Goal: Task Accomplishment & Management: Manage account settings

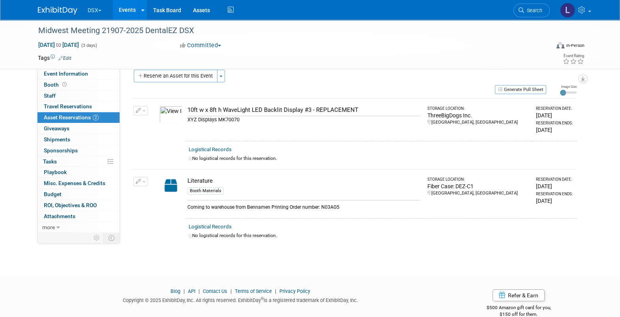
click at [126, 43] on div "Oct 8, 2025 to Oct 10, 2025 (3 days)" at bounding box center [102, 45] width 128 height 8
click at [79, 43] on span "Oct 8, 2025 to Oct 10, 2025" at bounding box center [58, 44] width 41 height 7
select select "9"
click at [141, 249] on div "Midwest Meeting 21907-2025 DentalEZ DSX Oct 8, 2025 to Oct 10, 2025 (3 days) Oc…" at bounding box center [310, 136] width 620 height 252
click at [195, 77] on button "Reserve an Asset for this Event" at bounding box center [176, 76] width 84 height 13
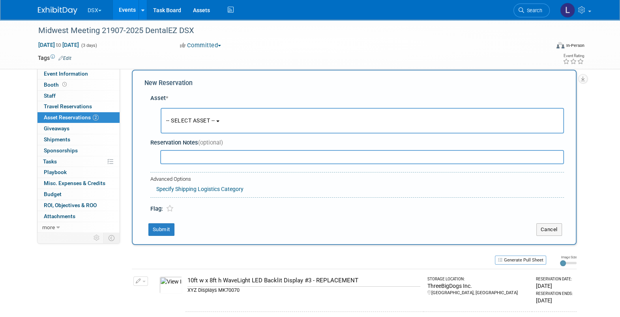
scroll to position [7, 0]
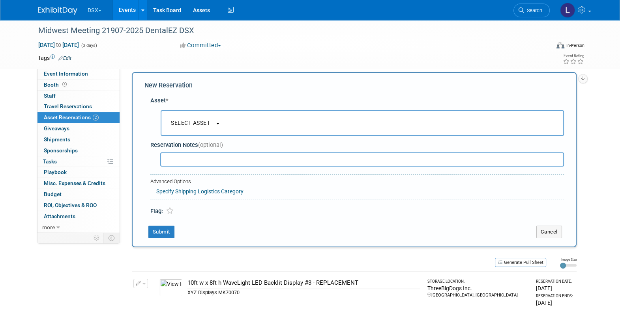
click at [190, 124] on span "-- SELECT ASSET --" at bounding box center [190, 123] width 49 height 6
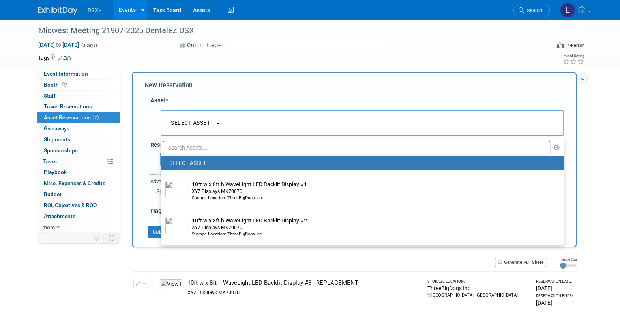
click at [184, 149] on input "text" at bounding box center [356, 147] width 387 height 13
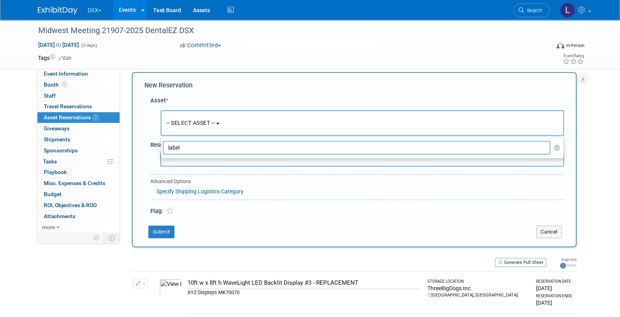
drag, startPoint x: 183, startPoint y: 147, endPoint x: 162, endPoint y: 151, distance: 21.1
click at [163, 151] on input "label" at bounding box center [356, 147] width 387 height 13
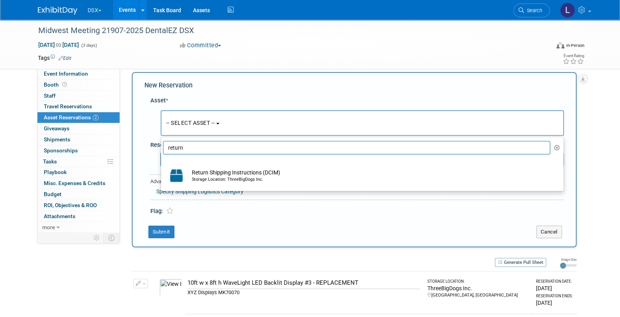
type input "return"
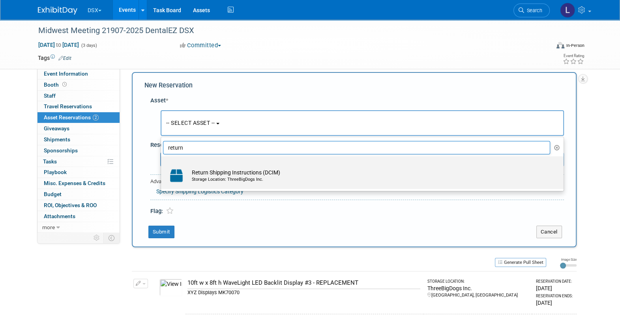
click at [211, 170] on td "Return Shipping Instructions (DCIM) Storage Location: ThreeBigDogs Inc." at bounding box center [368, 175] width 360 height 17
click at [162, 166] on input "Return Shipping Instructions (DCIM) Storage Location: ThreeBigDogs Inc." at bounding box center [159, 163] width 5 height 5
select select "10720179"
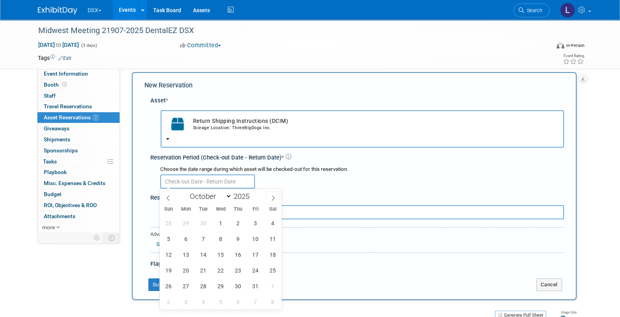
click at [212, 180] on input "text" at bounding box center [207, 182] width 95 height 14
click at [224, 242] on span "8" at bounding box center [220, 238] width 15 height 15
click at [252, 241] on span "10" at bounding box center [254, 238] width 15 height 15
type input "Oct 8, 2025 to Oct 10, 2025"
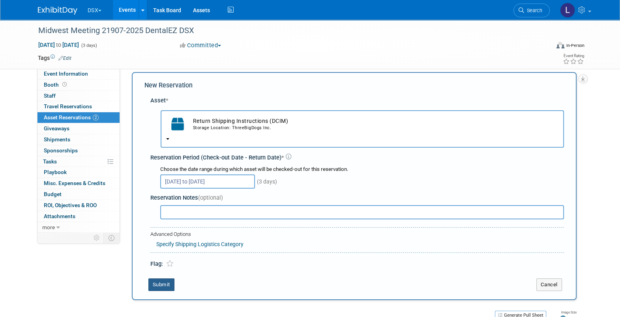
click at [160, 284] on button "Submit" at bounding box center [161, 285] width 26 height 13
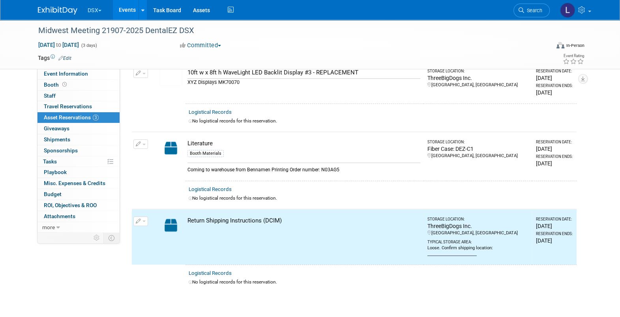
scroll to position [0, 0]
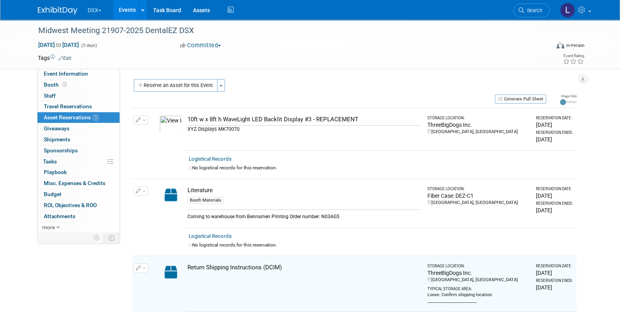
click at [205, 87] on button "Reserve an Asset for this Event" at bounding box center [176, 85] width 84 height 13
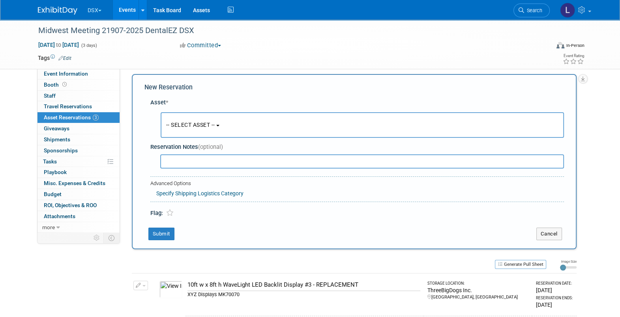
scroll to position [7, 0]
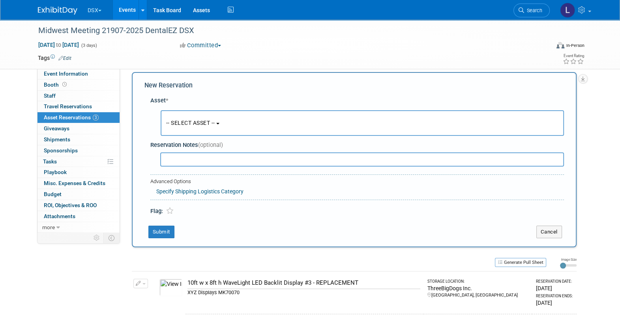
click at [192, 124] on span "-- SELECT ASSET --" at bounding box center [190, 123] width 49 height 6
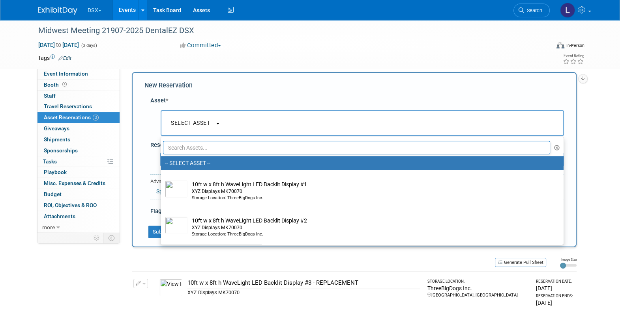
click at [182, 149] on input "text" at bounding box center [356, 147] width 387 height 13
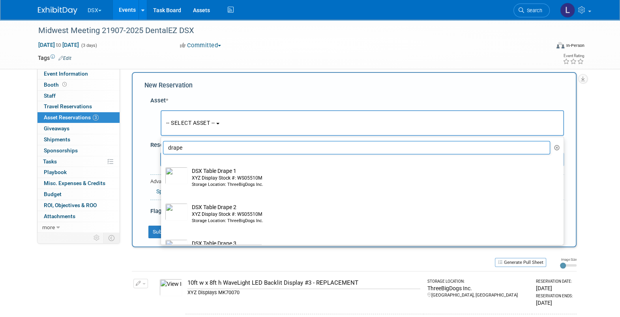
type input "drape"
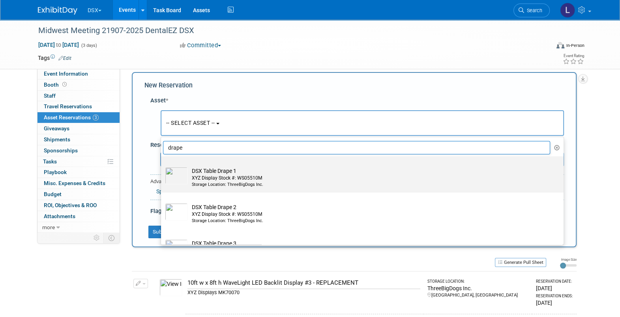
click at [200, 170] on td "DSX Table Drape 1 XYZ Display Stock #: WS05510M Storage Location: ThreeBigDogs …" at bounding box center [368, 177] width 360 height 21
click at [162, 166] on input "DSX Table Drape 1 XYZ Display Stock #: WS05510M Storage Location: ThreeBigDogs …" at bounding box center [159, 163] width 5 height 5
select select "10717831"
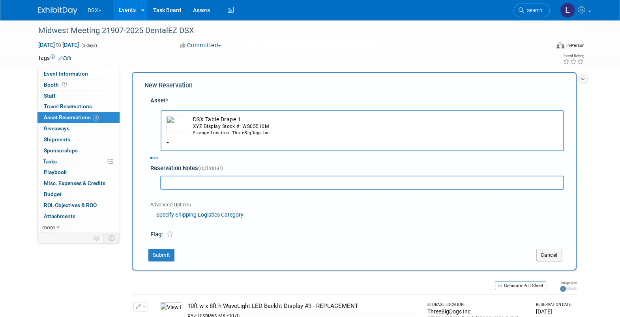
click at [194, 183] on div "Asset * -- SELECT ASSET -- <table style='display: inline-block; border-style:no…" at bounding box center [353, 166] width 419 height 147
select select "9"
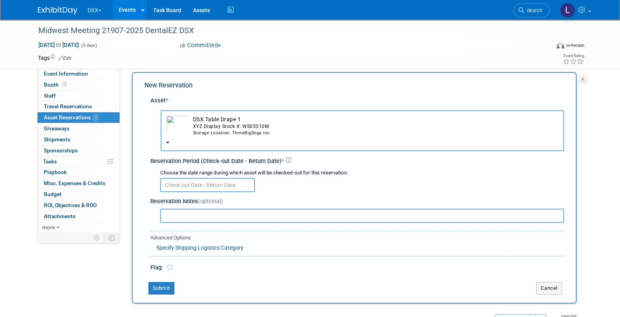
click at [194, 183] on input "text" at bounding box center [207, 185] width 95 height 14
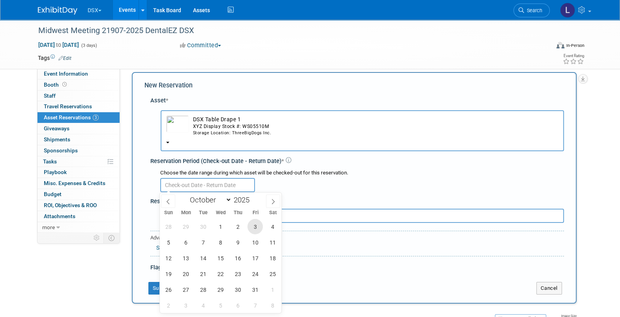
click at [255, 227] on span "3" at bounding box center [254, 226] width 15 height 15
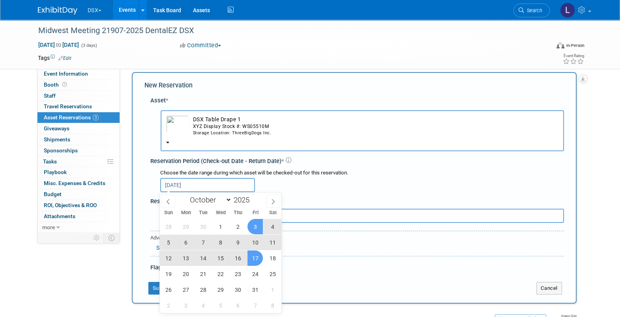
click at [250, 256] on span "17" at bounding box center [254, 258] width 15 height 15
type input "Oct 3, 2025 to Oct 17, 2025"
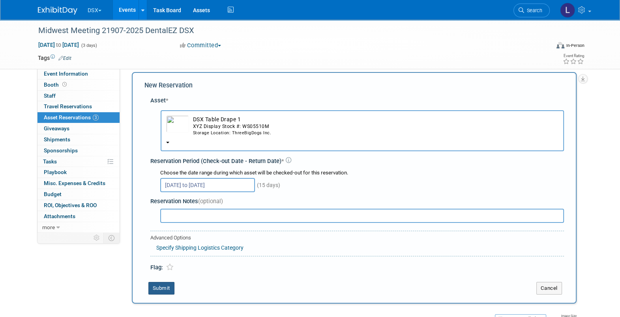
click at [152, 289] on button "Submit" at bounding box center [161, 288] width 26 height 13
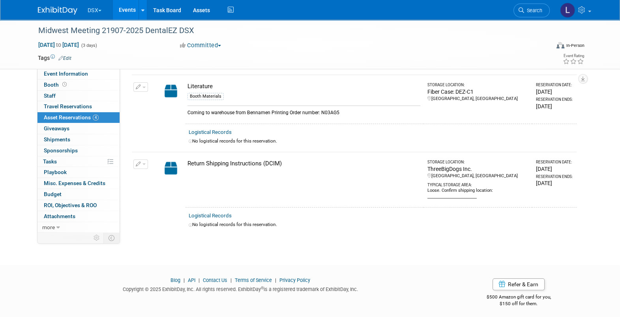
scroll to position [0, 0]
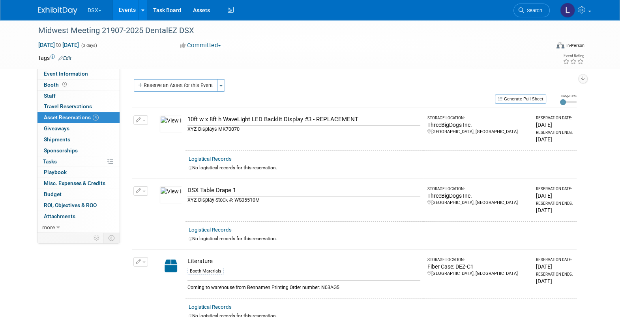
click at [155, 79] on button "Reserve an Asset for this Event" at bounding box center [176, 85] width 84 height 13
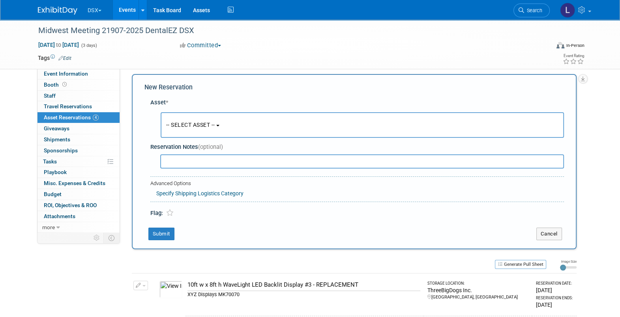
scroll to position [7, 0]
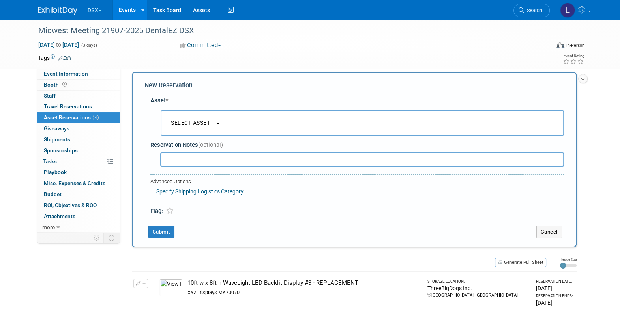
click at [179, 120] on span "-- SELECT ASSET --" at bounding box center [190, 123] width 49 height 6
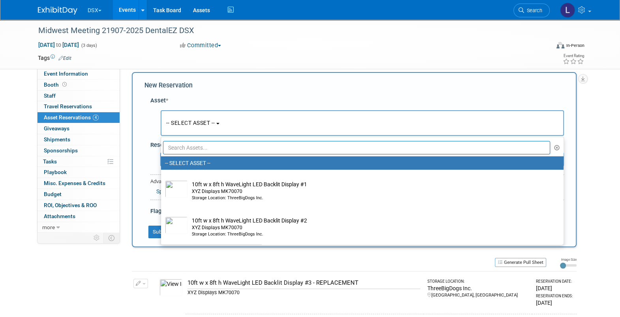
click at [183, 148] on input "text" at bounding box center [356, 147] width 387 height 13
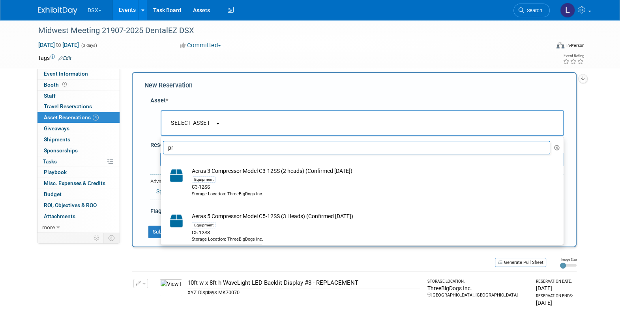
type input "p"
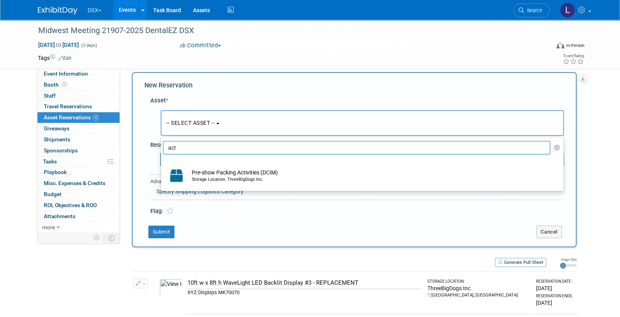
type input "act"
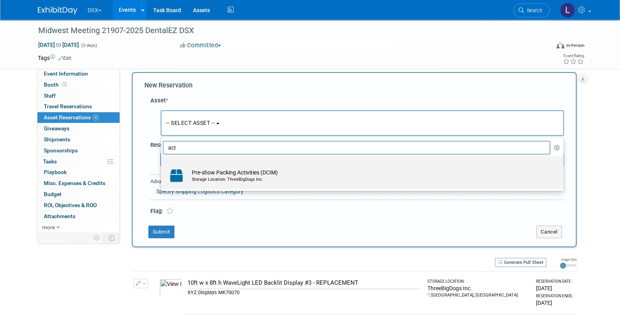
click at [233, 174] on td "Pre-show Packing Activities (DCIM) Storage Location: ThreeBigDogs Inc." at bounding box center [368, 175] width 360 height 17
click at [162, 166] on input "Pre-show Packing Activities (DCIM) Storage Location: ThreeBigDogs Inc." at bounding box center [159, 163] width 5 height 5
select select "10722481"
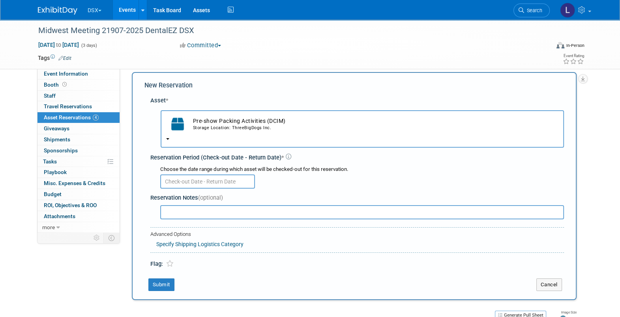
click at [216, 181] on input "text" at bounding box center [207, 182] width 95 height 14
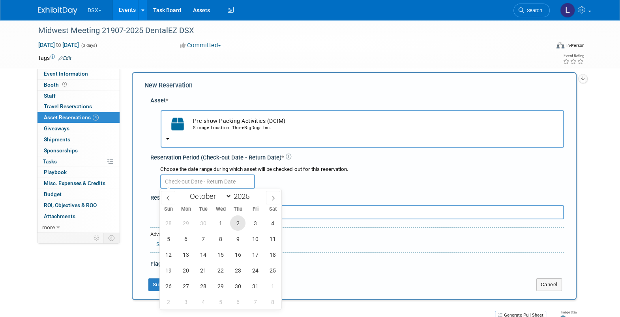
click at [237, 220] on span "2" at bounding box center [237, 223] width 15 height 15
drag, startPoint x: 237, startPoint y: 220, endPoint x: 243, endPoint y: 230, distance: 12.0
click at [252, 222] on span "3" at bounding box center [254, 223] width 15 height 15
type input "Oct 2, 2025 to Oct 3, 2025"
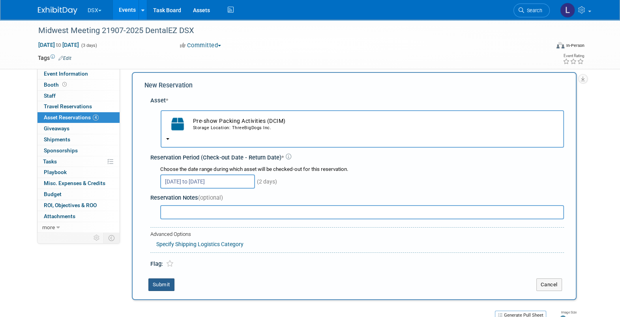
drag, startPoint x: 164, startPoint y: 284, endPoint x: 240, endPoint y: 295, distance: 76.2
click at [165, 284] on button "Submit" at bounding box center [161, 285] width 26 height 13
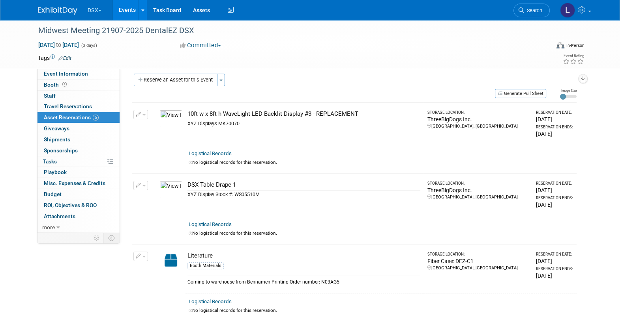
scroll to position [0, 0]
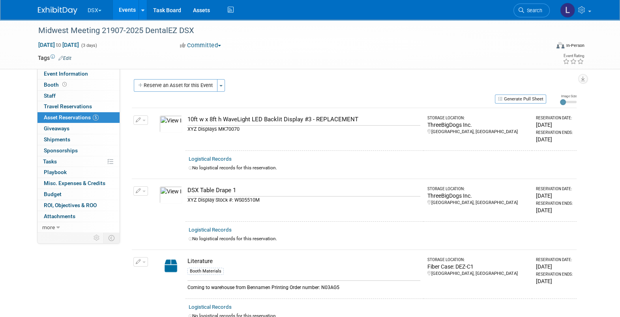
click at [161, 87] on button "Reserve an Asset for this Event" at bounding box center [176, 85] width 84 height 13
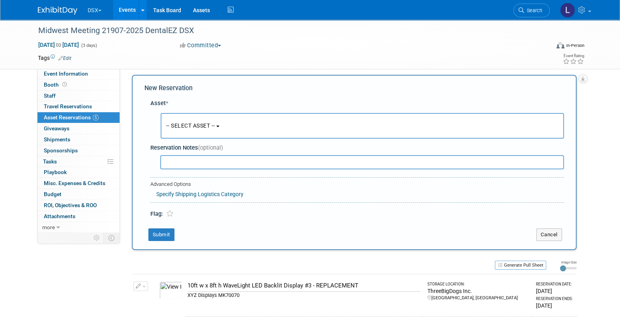
scroll to position [7, 0]
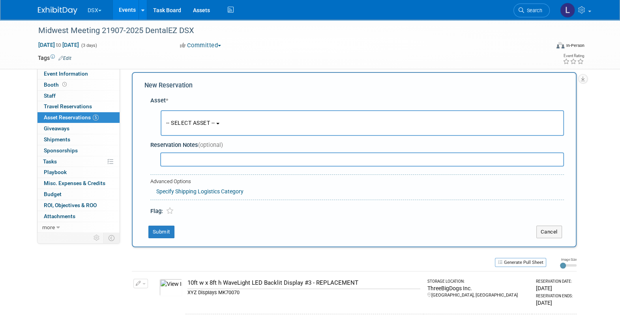
click at [183, 122] on span "-- SELECT ASSET --" at bounding box center [190, 123] width 49 height 6
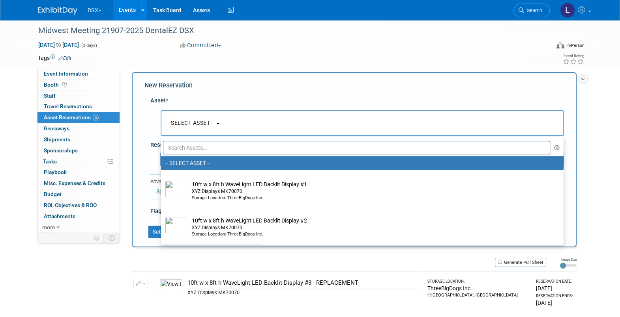
click at [184, 140] on ul "-- SELECT ASSET -- 10ft w x 8ft h WaveLight LED Backlit Display #1 XYZ Displays…" at bounding box center [362, 191] width 403 height 108
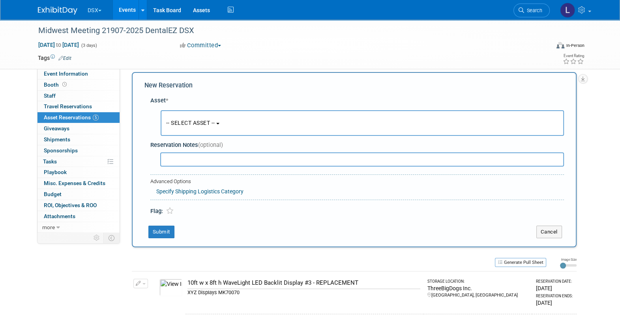
click at [184, 122] on span "-- SELECT ASSET --" at bounding box center [190, 123] width 49 height 6
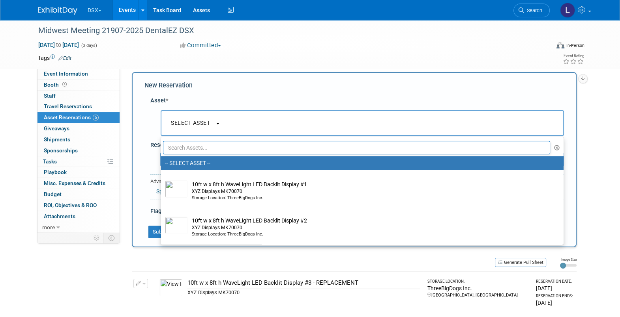
click at [185, 150] on input "text" at bounding box center [356, 147] width 387 height 13
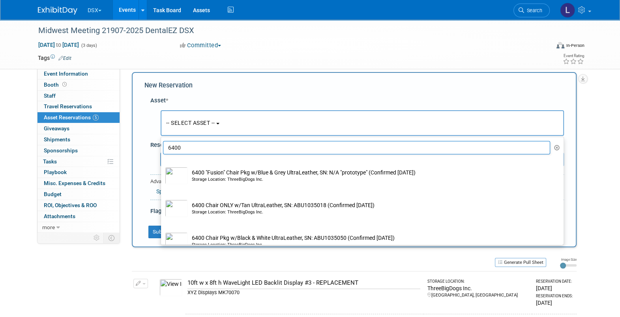
scroll to position [12, 0]
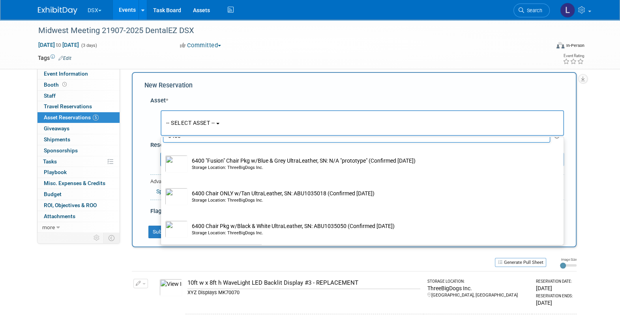
type input "6400"
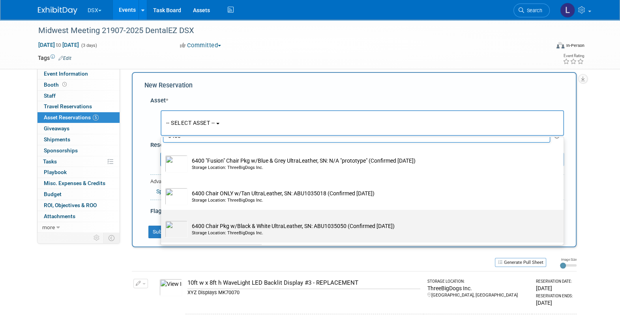
click at [371, 233] on div "Storage Location: ThreeBigDogs Inc." at bounding box center [370, 233] width 356 height 6
click at [162, 220] on input "6400 Chair Pkg w/Black & White UltraLeather, SN: ABU1035050 (Confirmed 1.23.25)…" at bounding box center [159, 217] width 5 height 5
select select "10721805"
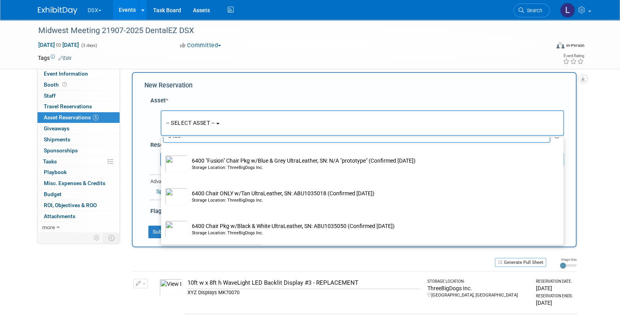
select select "9"
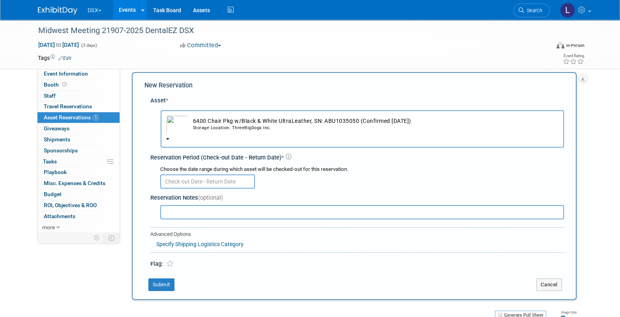
click at [214, 181] on input "text" at bounding box center [207, 182] width 95 height 14
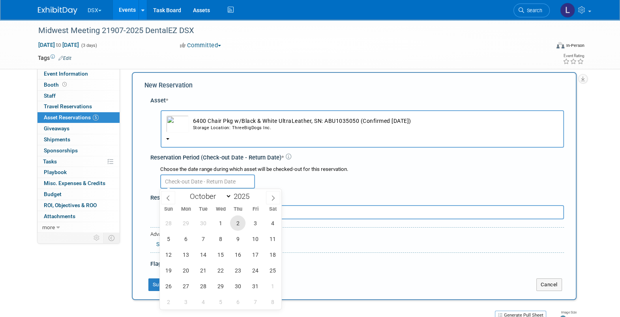
click at [236, 227] on span "2" at bounding box center [237, 223] width 15 height 15
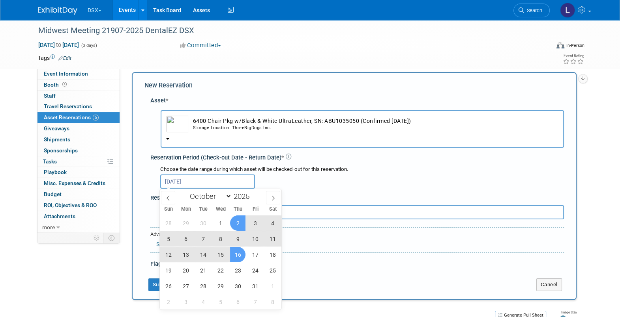
click at [237, 254] on span "16" at bounding box center [237, 254] width 15 height 15
type input "Oct 2, 2025 to Oct 16, 2025"
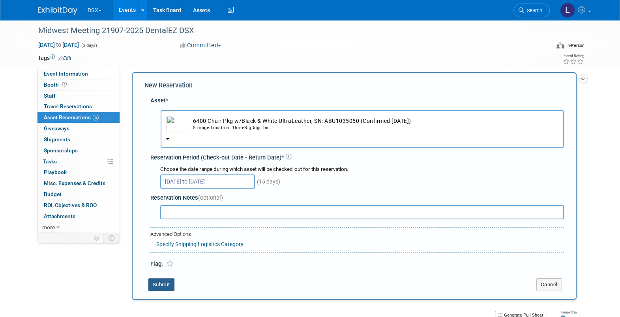
click at [156, 282] on button "Submit" at bounding box center [161, 285] width 26 height 13
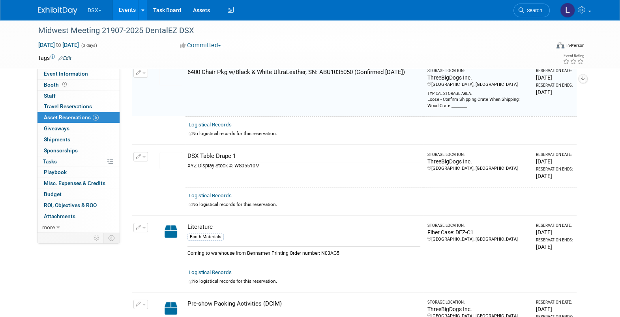
scroll to position [0, 0]
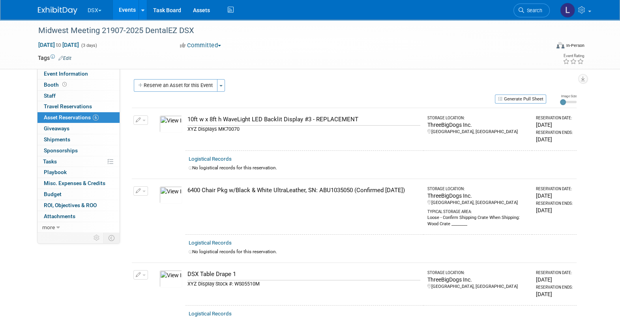
click at [58, 74] on span "Event Information" at bounding box center [66, 74] width 44 height 6
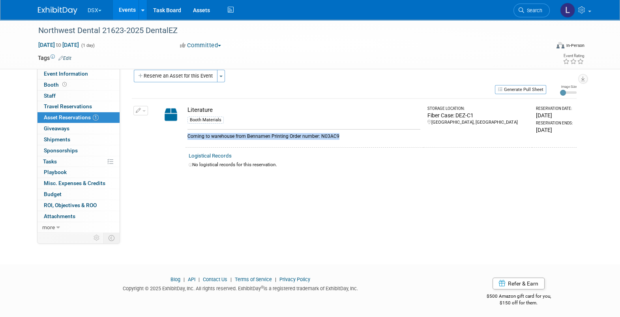
click at [201, 75] on button "Reserve an Asset for this Event" at bounding box center [176, 76] width 84 height 13
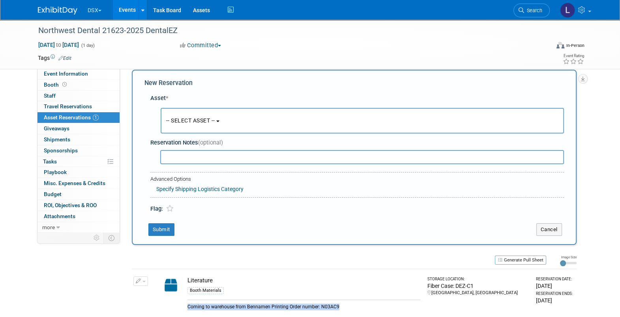
scroll to position [7, 0]
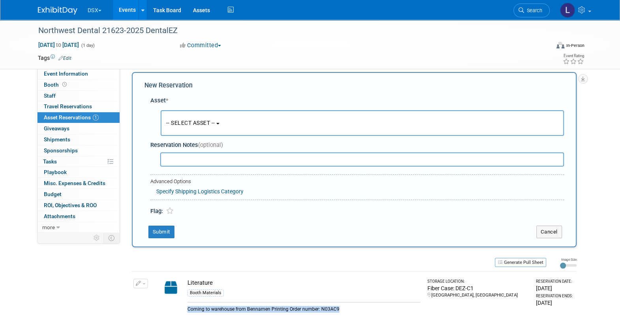
click at [189, 121] on span "-- SELECT ASSET --" at bounding box center [190, 123] width 49 height 6
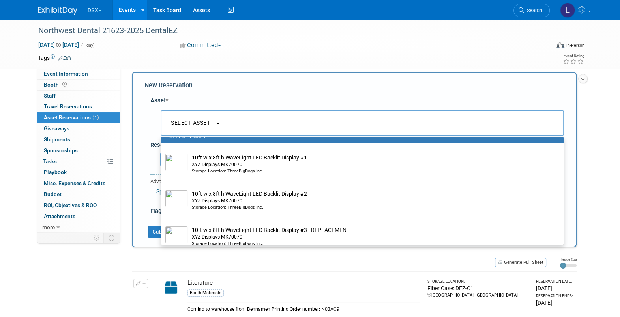
scroll to position [49, 0]
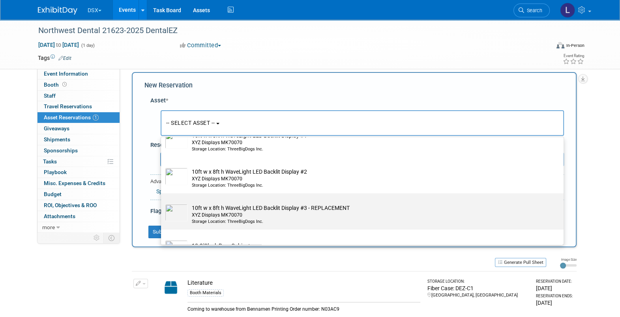
click at [241, 213] on div "XYZ Displays MK70070" at bounding box center [370, 215] width 356 height 7
click at [162, 203] on input "10ft w x 8ft h WaveLight LED Backlit Display #3 - REPLACEMENT XYZ Displays MK70…" at bounding box center [159, 200] width 5 height 5
select select "10718396"
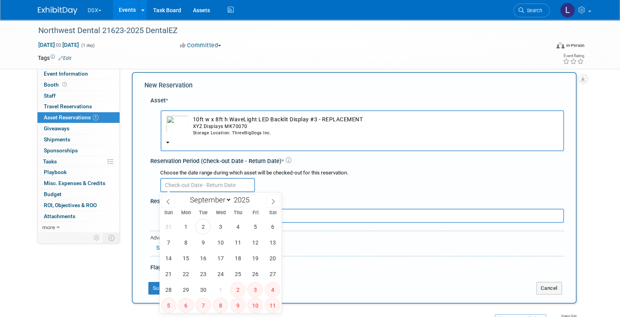
click at [198, 180] on input "text" at bounding box center [207, 185] width 95 height 14
click at [219, 230] on span "3" at bounding box center [220, 226] width 15 height 15
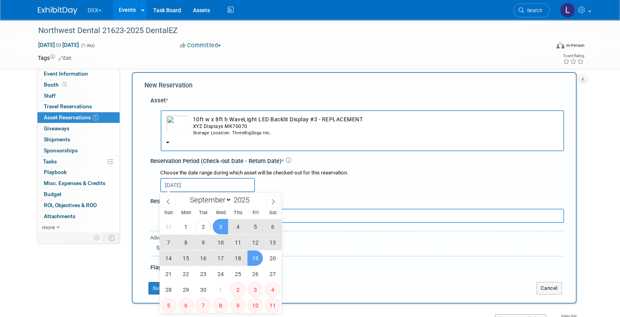
click at [257, 259] on span "19" at bounding box center [254, 258] width 15 height 15
type input "[DATE] to [DATE]"
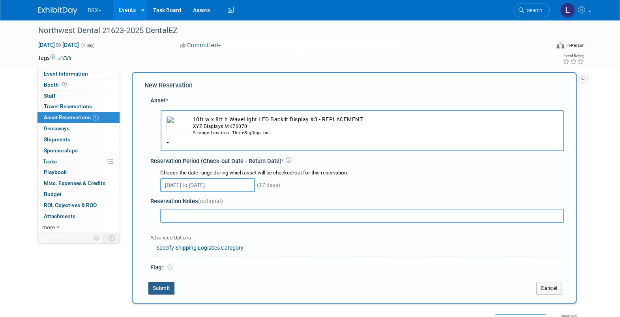
click at [159, 285] on button "Submit" at bounding box center [161, 288] width 26 height 13
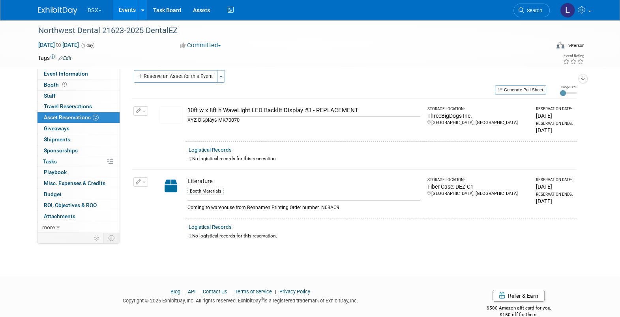
scroll to position [0, 0]
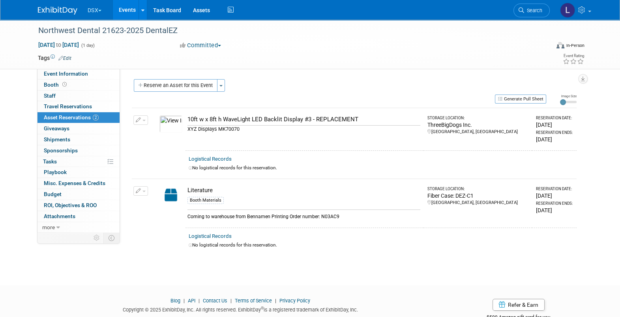
click at [69, 75] on span "Event Information" at bounding box center [66, 74] width 44 height 6
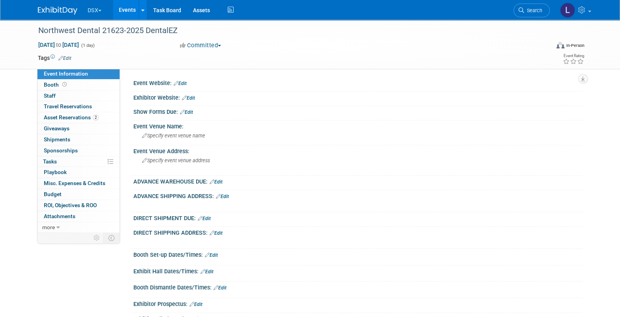
click at [162, 158] on span "Specify event venue address" at bounding box center [176, 161] width 68 height 6
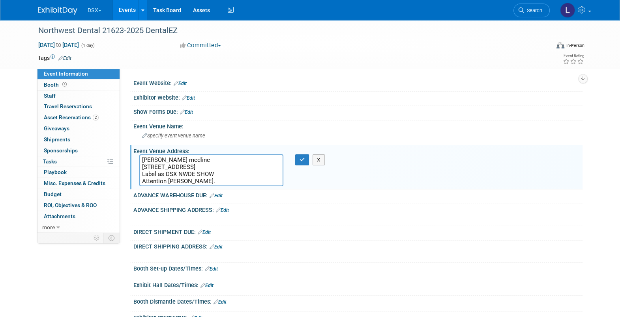
type textarea "[PERSON_NAME] medline [STREET_ADDRESS] Label as DSX NWDE SHOW Attention [PERSON…"
click at [300, 159] on icon "button" at bounding box center [302, 159] width 6 height 5
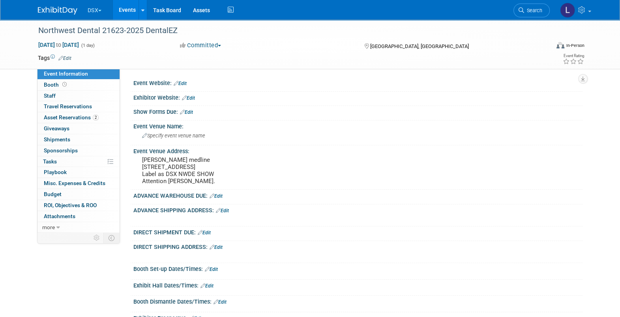
click at [170, 164] on pre "[PERSON_NAME] medline [STREET_ADDRESS] Label as DSX NWDE SHOW Attention [PERSON…" at bounding box center [227, 171] width 170 height 28
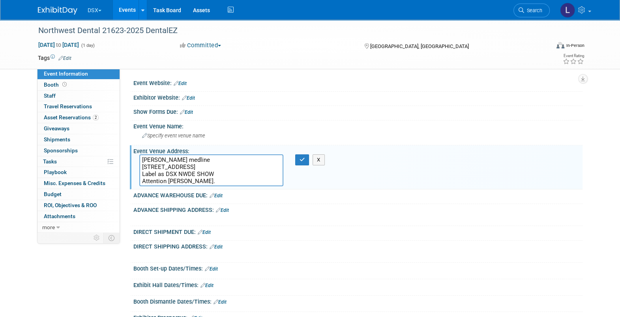
click at [165, 158] on textarea "[PERSON_NAME] medline [STREET_ADDRESS] Label as DSX NWDE SHOW Attention [PERSON…" at bounding box center [211, 171] width 144 height 32
type textarea "[PERSON_NAME] Medline [STREET_ADDRESS] Label as DSX NWDE SHOW Attention [PERSON…"
click at [299, 160] on icon "button" at bounding box center [302, 159] width 6 height 5
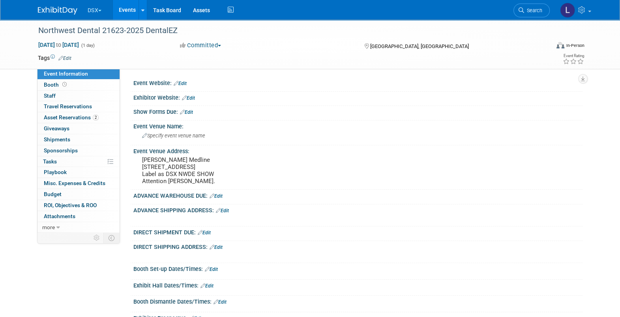
click at [207, 231] on link "Edit" at bounding box center [204, 233] width 13 height 6
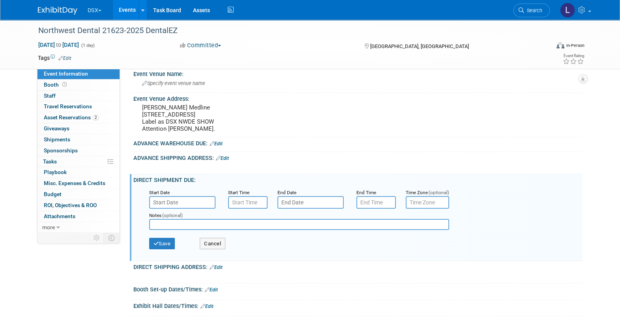
scroll to position [98, 0]
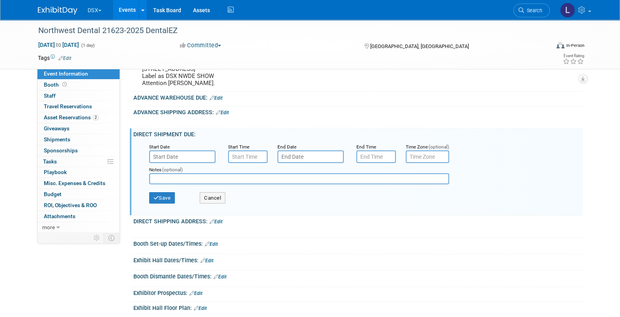
click at [298, 153] on input "text" at bounding box center [310, 157] width 66 height 13
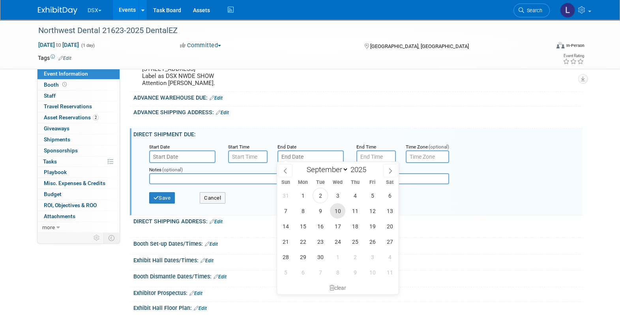
click at [338, 213] on span "10" at bounding box center [337, 210] width 15 height 15
type input "[DATE]"
click at [333, 209] on span "10" at bounding box center [337, 210] width 15 height 15
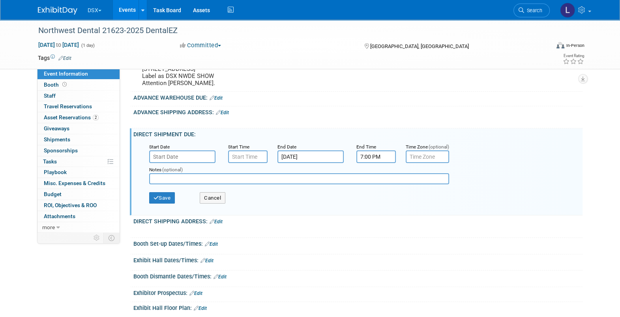
click at [370, 153] on input "7:00 PM" at bounding box center [375, 157] width 39 height 13
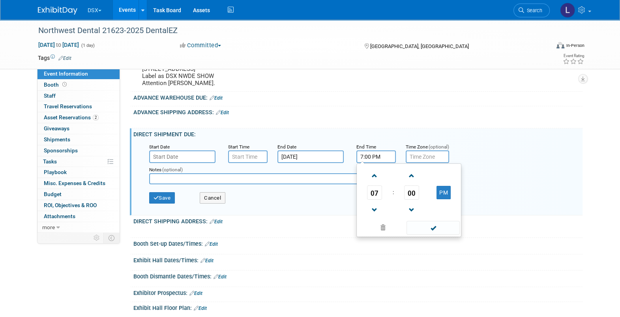
click at [373, 189] on span "07" at bounding box center [374, 193] width 15 height 14
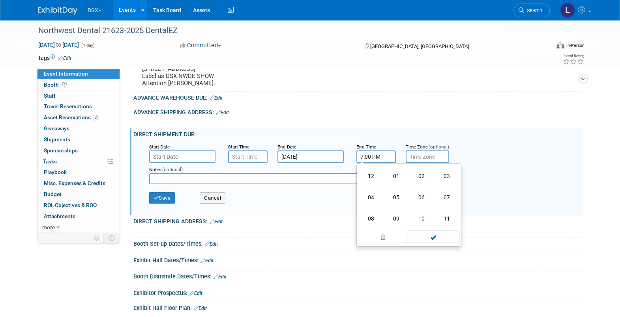
click at [366, 172] on td "12" at bounding box center [370, 176] width 25 height 21
type input "12:00 PM"
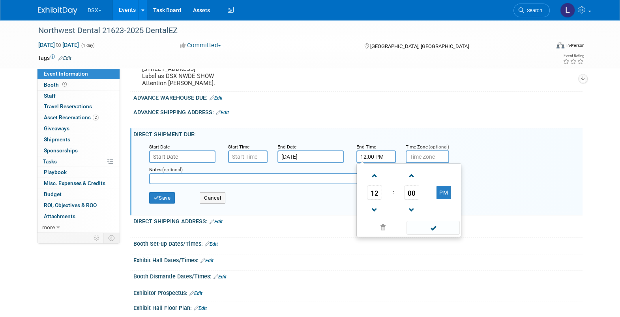
click at [431, 228] on span at bounding box center [432, 228] width 53 height 14
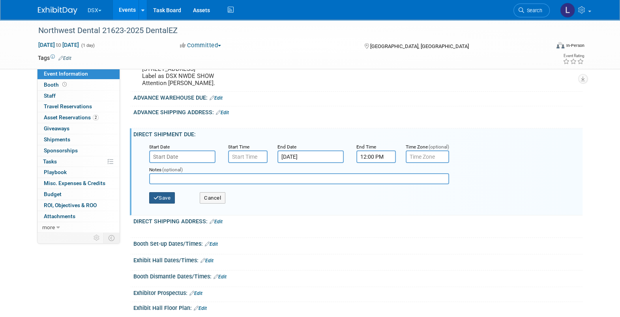
click at [165, 195] on button "Save" at bounding box center [162, 198] width 26 height 12
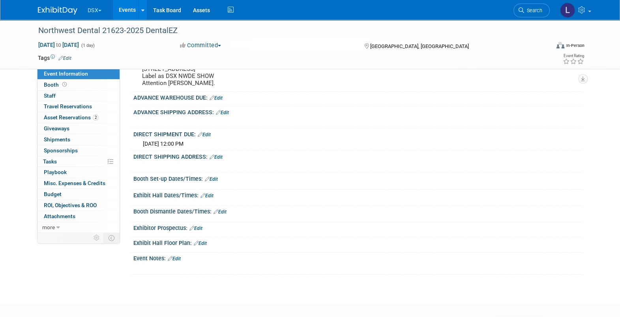
click at [212, 177] on link "Edit" at bounding box center [211, 180] width 13 height 6
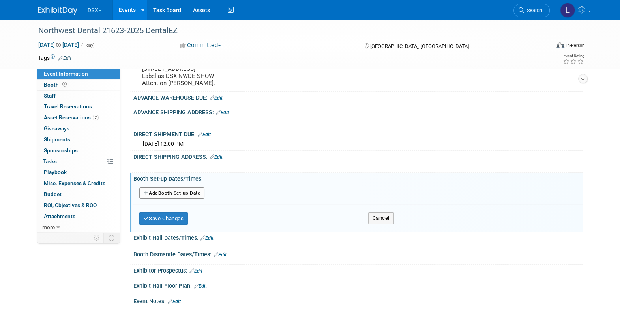
click at [178, 190] on button "Add Another Booth Set-up Date" at bounding box center [171, 194] width 65 height 12
select select "8"
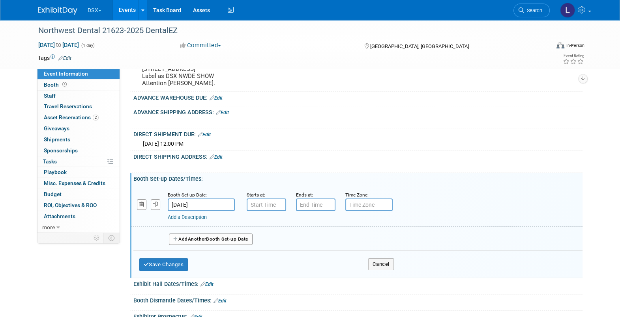
click at [196, 203] on input "[DATE]" at bounding box center [201, 205] width 67 height 13
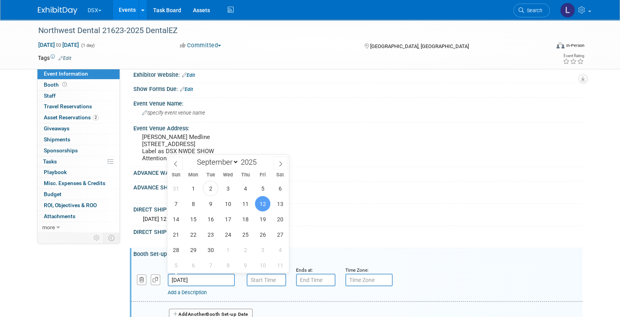
scroll to position [0, 0]
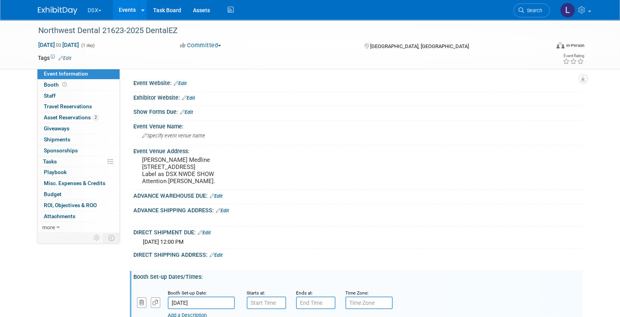
click at [375, 179] on div "Event Venue Address: [PERSON_NAME] Medline [STREET_ADDRESS] Label as DSX NWDE S…" at bounding box center [356, 168] width 452 height 45
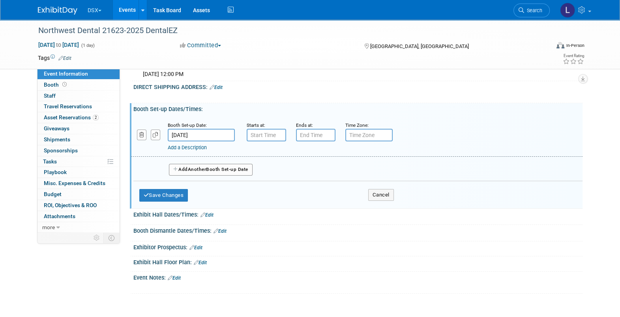
scroll to position [197, 0]
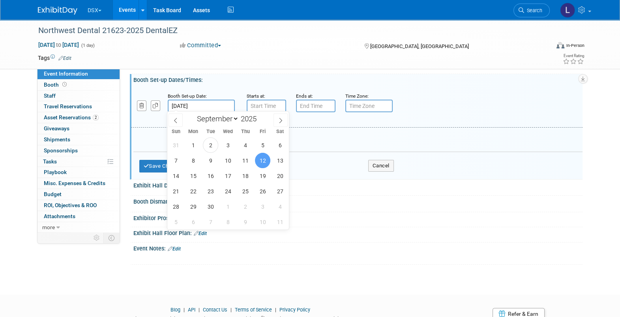
click at [207, 105] on input "[DATE]" at bounding box center [201, 106] width 67 height 13
click at [245, 161] on span "11" at bounding box center [244, 160] width 15 height 15
type input "[DATE]"
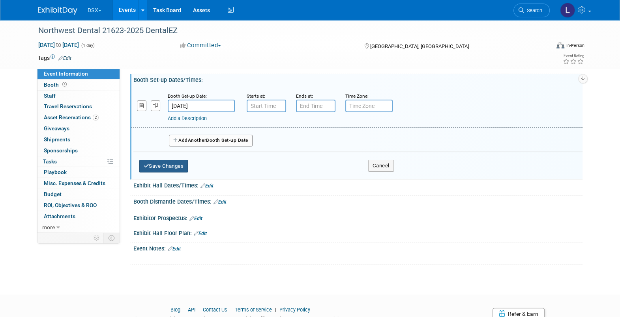
click at [159, 163] on button "Save Changes" at bounding box center [163, 166] width 49 height 13
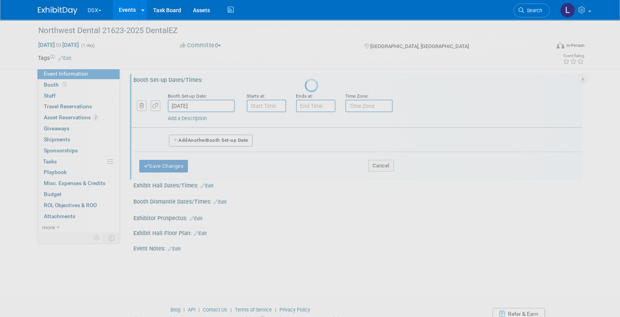
scroll to position [136, 0]
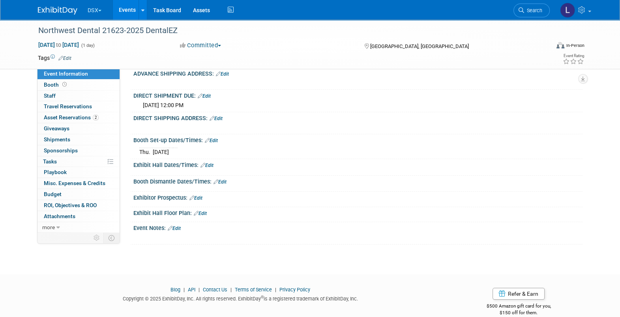
click at [209, 163] on link "Edit" at bounding box center [206, 166] width 13 height 6
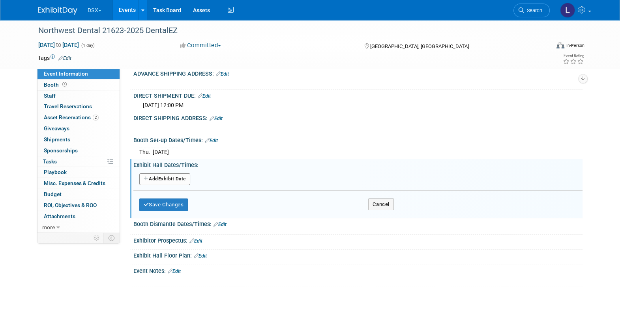
click at [165, 180] on button "Add Another Exhibit Date" at bounding box center [164, 180] width 51 height 12
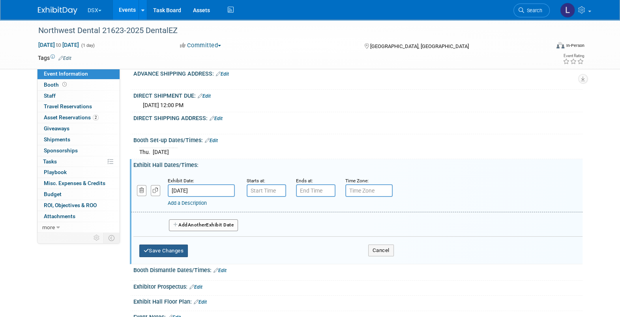
click at [174, 251] on button "Save Changes" at bounding box center [163, 251] width 49 height 13
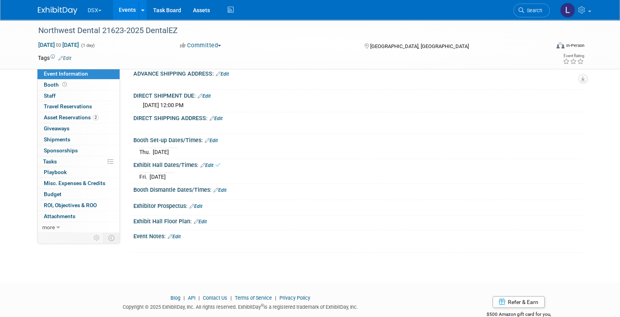
click at [219, 190] on link "Edit" at bounding box center [219, 191] width 13 height 6
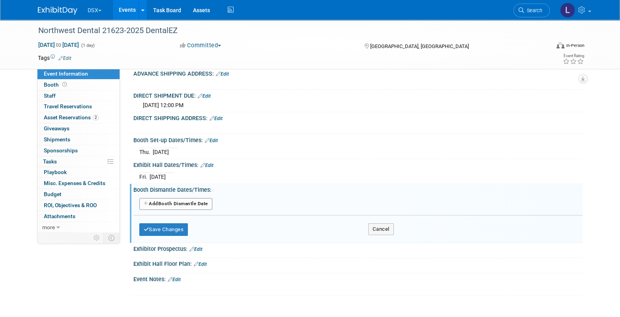
click at [170, 202] on button "Add Another Booth Dismantle Date" at bounding box center [175, 204] width 73 height 12
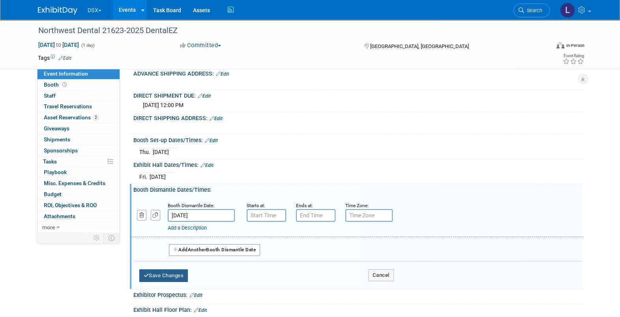
click at [172, 273] on button "Save Changes" at bounding box center [163, 276] width 49 height 13
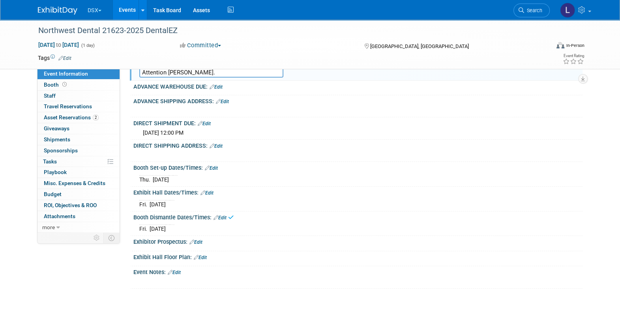
scroll to position [0, 0]
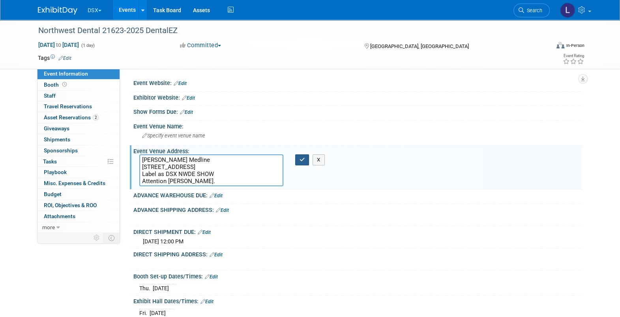
drag, startPoint x: 303, startPoint y: 162, endPoint x: 298, endPoint y: 163, distance: 5.7
click at [302, 162] on icon "button" at bounding box center [302, 159] width 6 height 5
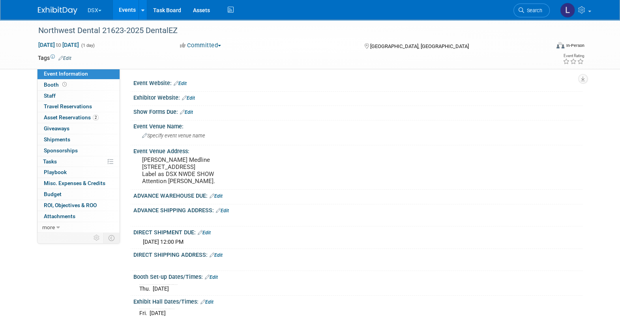
click at [77, 118] on span "Asset Reservations 2" at bounding box center [71, 117] width 55 height 6
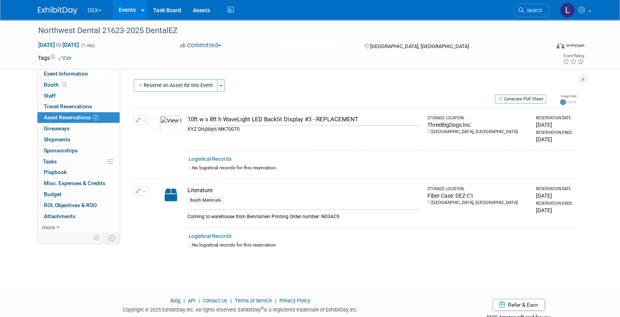
drag, startPoint x: 152, startPoint y: 30, endPoint x: 32, endPoint y: 32, distance: 120.3
click at [32, 32] on div "Northwest Dental 21623-2025 DentalEZ" at bounding box center [287, 30] width 511 height 21
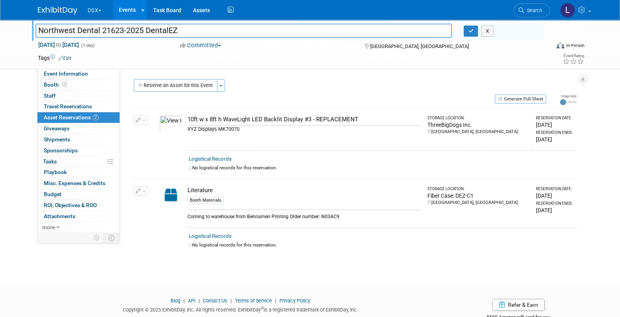
drag, startPoint x: 179, startPoint y: 30, endPoint x: 37, endPoint y: 32, distance: 142.4
click at [37, 32] on input "Northwest Dental 21623-2025 DentalEZ" at bounding box center [243, 31] width 416 height 14
click at [57, 74] on span "Event Information" at bounding box center [66, 74] width 44 height 6
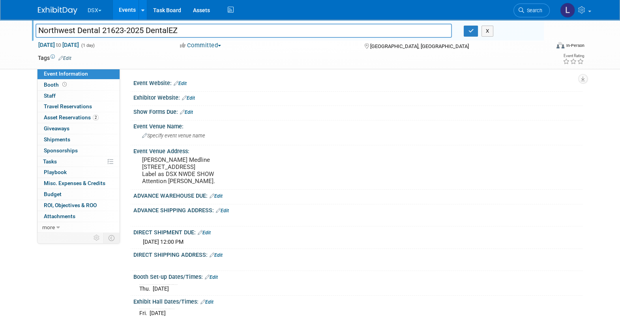
click at [187, 183] on pre "[PERSON_NAME] Medline [STREET_ADDRESS] Label as DSX NWDE SHOW Attention [PERSON…" at bounding box center [227, 171] width 170 height 28
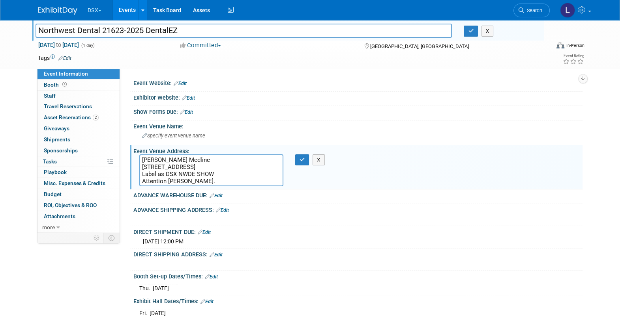
drag, startPoint x: 189, startPoint y: 183, endPoint x: 139, endPoint y: 159, distance: 55.4
click at [139, 159] on textarea "[PERSON_NAME] Medline [STREET_ADDRESS] Label as DSX NWDE SHOW Attention [PERSON…" at bounding box center [211, 171] width 144 height 32
drag, startPoint x: 200, startPoint y: 29, endPoint x: 192, endPoint y: 33, distance: 8.5
click at [200, 29] on input "Northwest Dental 21623-2025 DentalEZ" at bounding box center [243, 31] width 416 height 14
drag, startPoint x: 186, startPoint y: 31, endPoint x: 37, endPoint y: 32, distance: 149.1
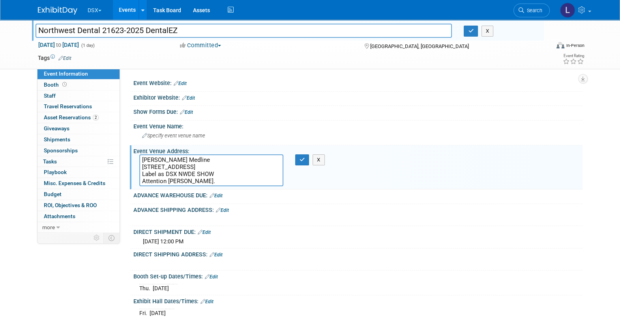
click at [37, 32] on input "Northwest Dental 21623-2025 DentalEZ" at bounding box center [243, 31] width 416 height 14
drag, startPoint x: 301, startPoint y: 158, endPoint x: 306, endPoint y: 156, distance: 5.3
click at [302, 158] on icon "button" at bounding box center [302, 159] width 6 height 5
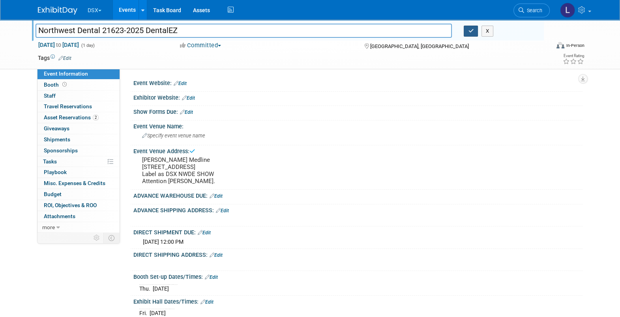
click at [470, 34] on button "button" at bounding box center [470, 31] width 14 height 11
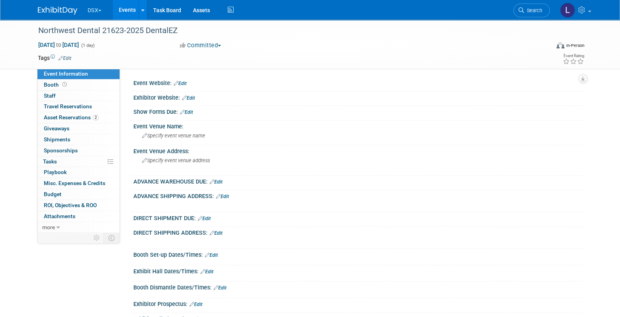
drag, startPoint x: 69, startPoint y: 120, endPoint x: 78, endPoint y: 123, distance: 9.6
click at [70, 120] on span "Asset Reservations 2" at bounding box center [71, 117] width 55 height 6
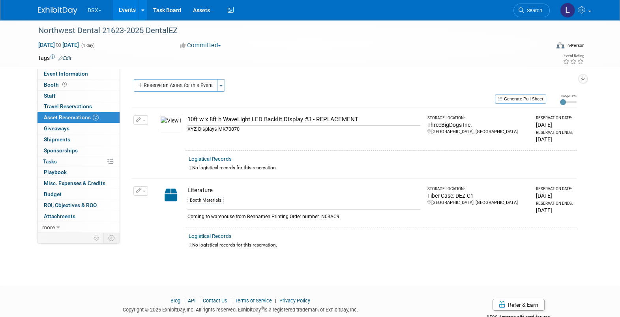
click at [513, 98] on button "Generate Pull Sheet" at bounding box center [520, 99] width 51 height 9
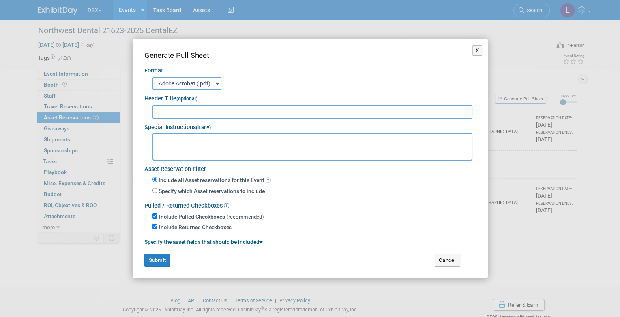
click at [181, 106] on input "text" at bounding box center [312, 112] width 320 height 14
paste input "Northwest Dental 21623-2025 DentalEZ"
type input "Northwest Dental 21623-2025 DentalEZ"
click at [207, 142] on textarea at bounding box center [312, 147] width 320 height 28
click at [166, 143] on textarea at bounding box center [312, 147] width 320 height 28
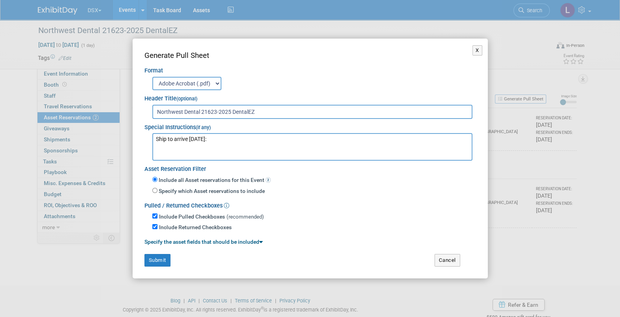
paste textarea "[PERSON_NAME] Medline [STREET_ADDRESS] Label as DSX NWDE SHOW Attention [PERSON…"
type textarea "Ship to arrive SEPTEMBER 10: Sinclair Medline 3844 53 Ave NW, Edmonton, AB T6B …"
click at [156, 258] on button "Submit" at bounding box center [157, 260] width 26 height 13
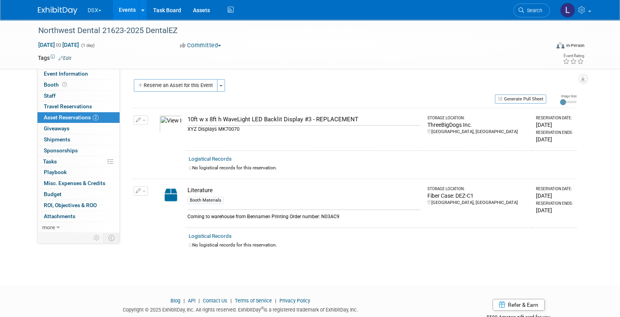
click at [222, 86] on button "Toggle Dropdown" at bounding box center [221, 85] width 8 height 13
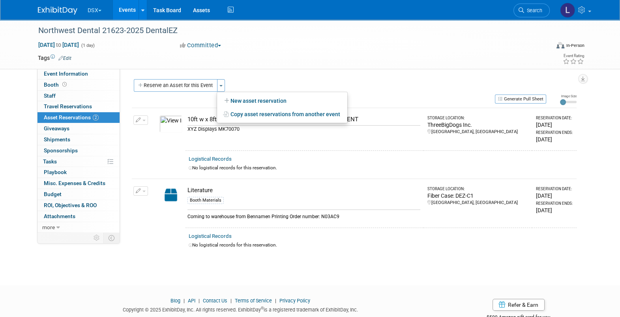
click at [177, 87] on button "Reserve an Asset for this Event" at bounding box center [176, 85] width 84 height 13
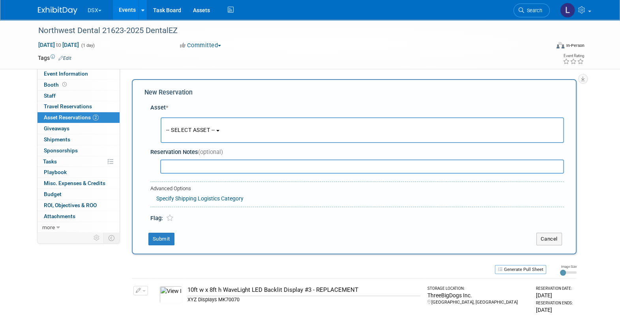
scroll to position [7, 0]
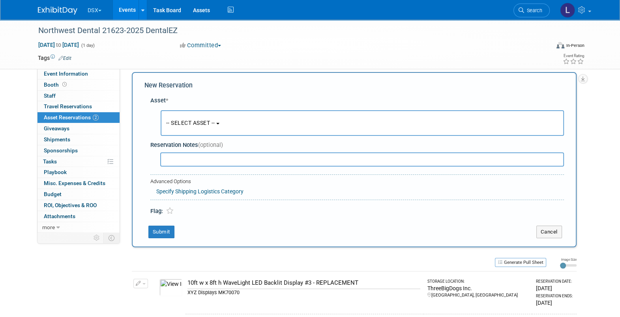
click at [195, 119] on button "-- SELECT ASSET --" at bounding box center [362, 123] width 403 height 26
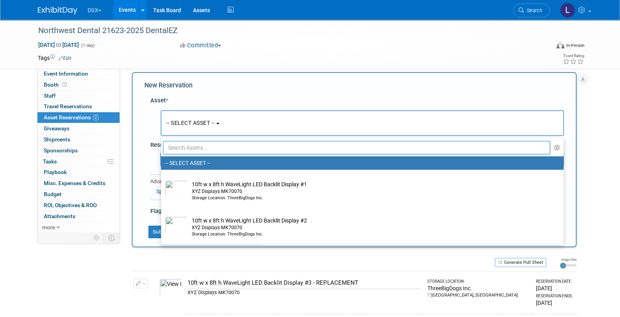
click at [187, 146] on input "text" at bounding box center [356, 147] width 387 height 13
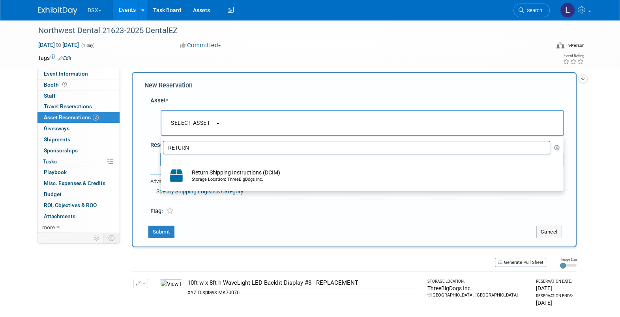
type input "RETURN"
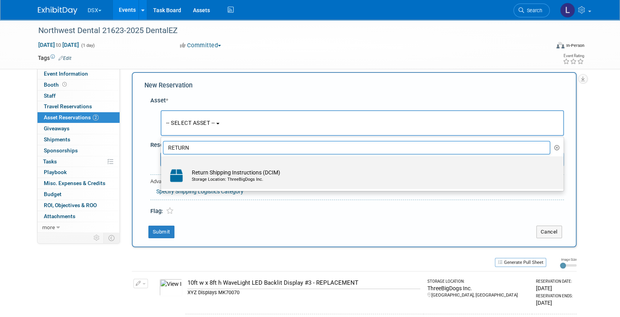
click at [223, 181] on div "Storage Location: ThreeBigDogs Inc." at bounding box center [370, 180] width 356 height 6
click at [162, 166] on input "Return Shipping Instructions (DCIM) Storage Location: ThreeBigDogs Inc." at bounding box center [159, 163] width 5 height 5
select select "10720179"
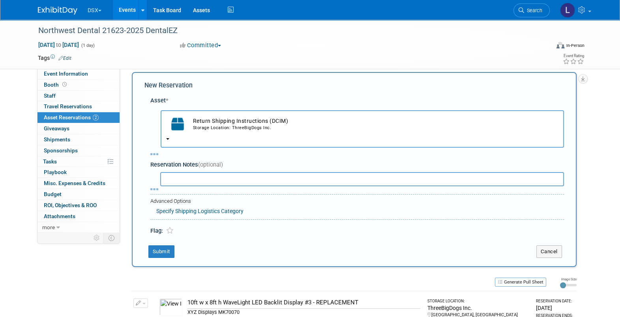
select select "8"
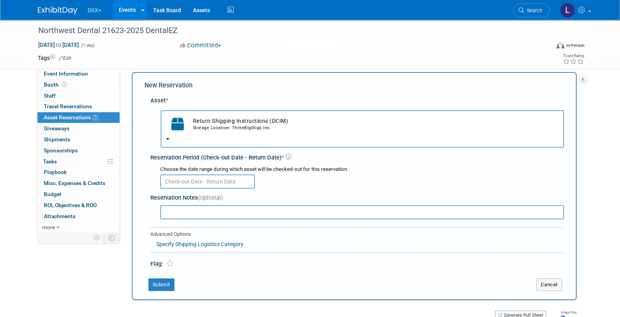
click at [193, 183] on input "text" at bounding box center [207, 182] width 95 height 14
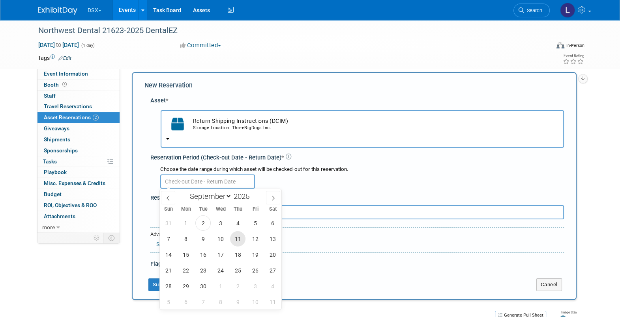
click at [233, 240] on span "11" at bounding box center [237, 238] width 15 height 15
click at [253, 239] on span "12" at bounding box center [254, 238] width 15 height 15
type input "Sep 11, 2025 to Sep 12, 2025"
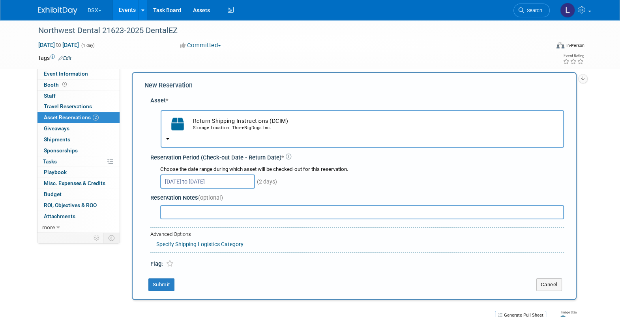
click at [191, 214] on input "text" at bounding box center [361, 212] width 403 height 14
type input "Return by the end of September"
click at [164, 284] on button "Submit" at bounding box center [161, 285] width 26 height 13
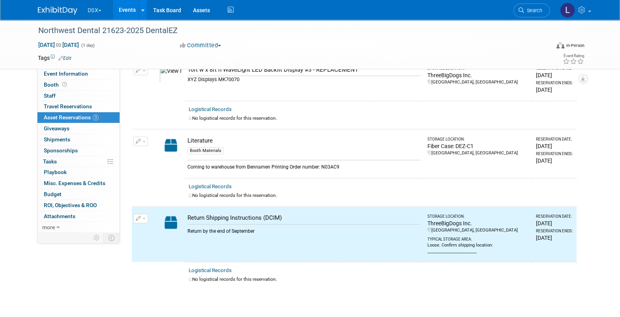
scroll to position [0, 0]
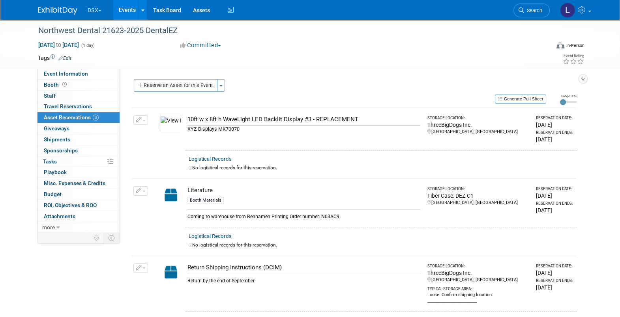
click at [209, 86] on button "Reserve an Asset for this Event" at bounding box center [176, 85] width 84 height 13
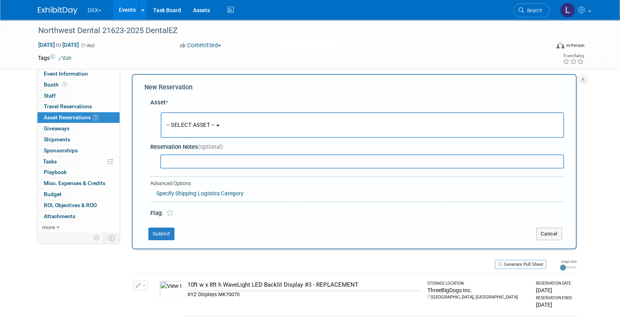
scroll to position [7, 0]
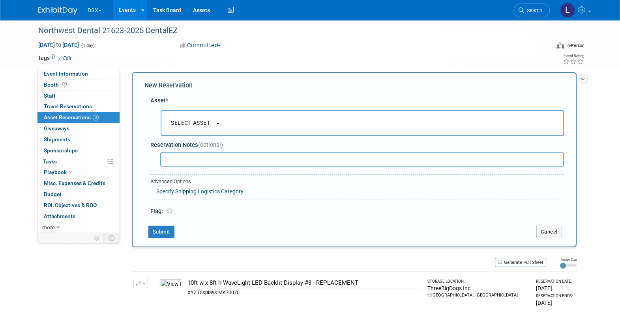
click at [178, 127] on button "-- SELECT ASSET --" at bounding box center [362, 123] width 403 height 26
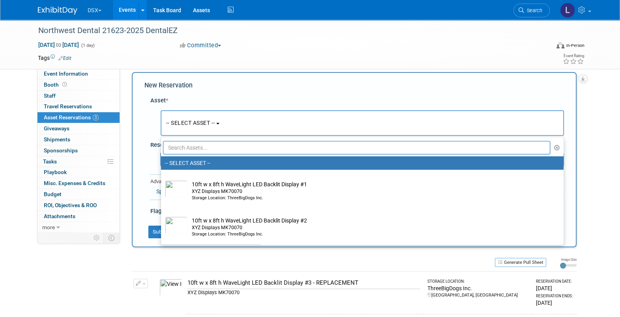
click at [179, 150] on input "text" at bounding box center [356, 147] width 387 height 13
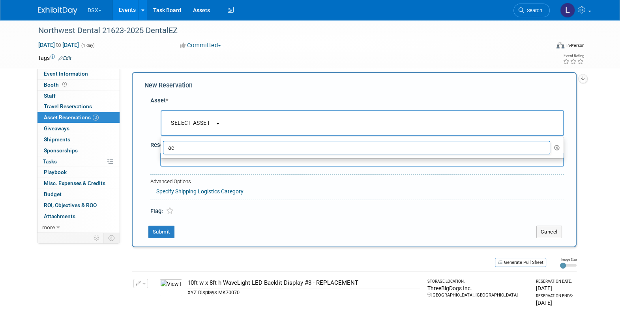
type input "a"
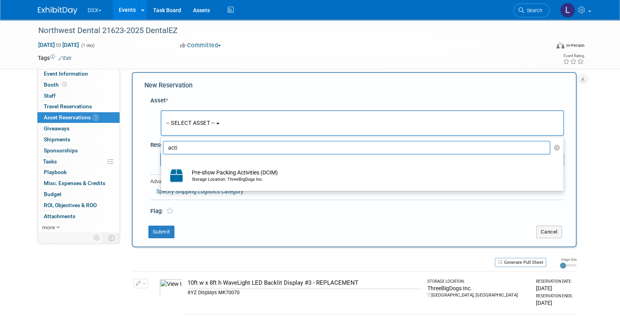
type input "acti"
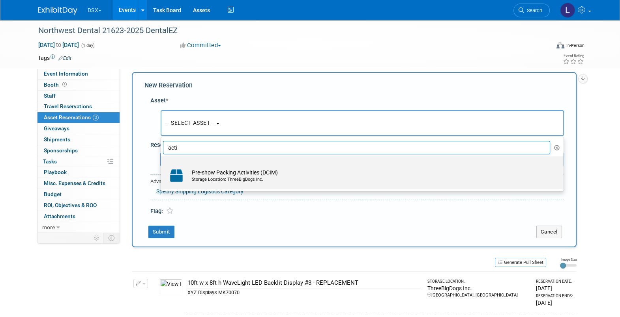
click at [254, 172] on td "Pre-show Packing Activities (DCIM) Storage Location: ThreeBigDogs Inc." at bounding box center [368, 175] width 360 height 17
click at [162, 166] on input "Pre-show Packing Activities (DCIM) Storage Location: ThreeBigDogs Inc." at bounding box center [159, 163] width 5 height 5
select select "10722481"
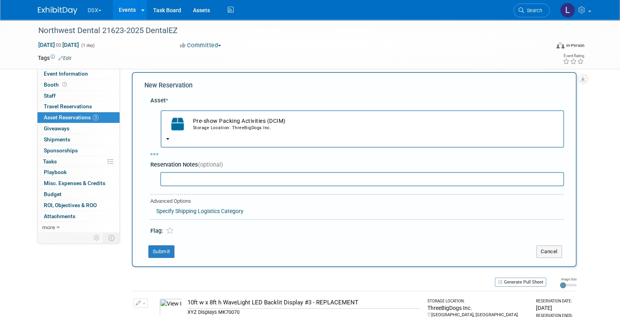
select select "8"
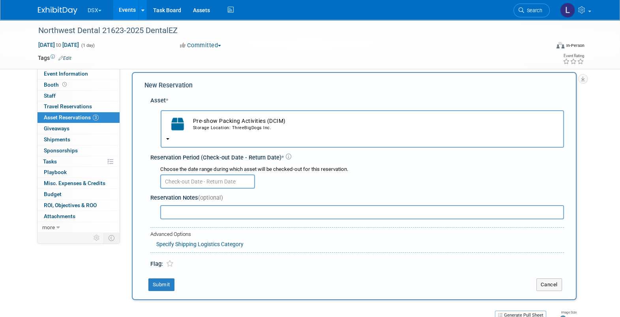
click at [205, 178] on input "text" at bounding box center [207, 182] width 95 height 14
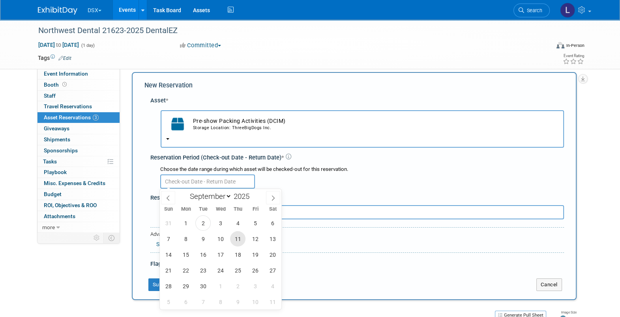
click at [238, 241] on span "11" at bounding box center [237, 238] width 15 height 15
click at [252, 241] on span "12" at bounding box center [254, 238] width 15 height 15
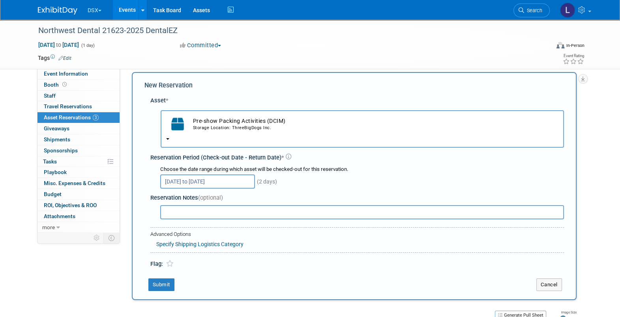
click at [224, 179] on input "Sep 11, 2025 to Sep 12, 2025" at bounding box center [207, 182] width 95 height 14
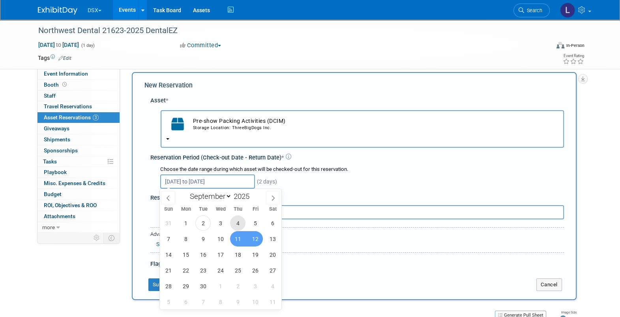
click at [237, 223] on span "4" at bounding box center [237, 223] width 15 height 15
click at [254, 223] on span "5" at bounding box center [254, 223] width 15 height 15
type input "Sep 4, 2025 to Sep 5, 2025"
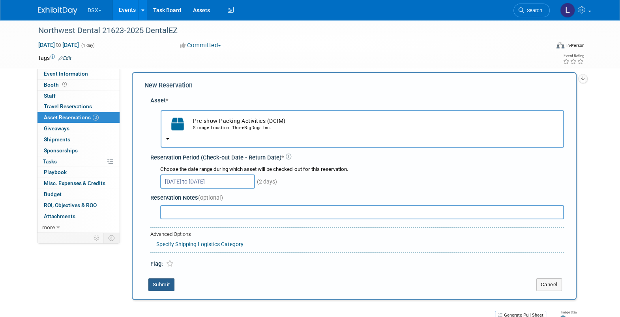
drag, startPoint x: 157, startPoint y: 282, endPoint x: 161, endPoint y: 281, distance: 4.1
click at [158, 281] on button "Submit" at bounding box center [161, 285] width 26 height 13
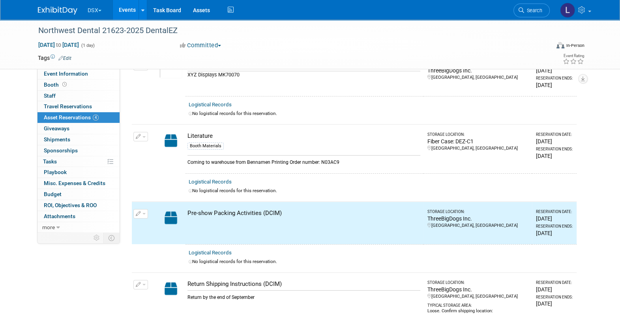
scroll to position [0, 0]
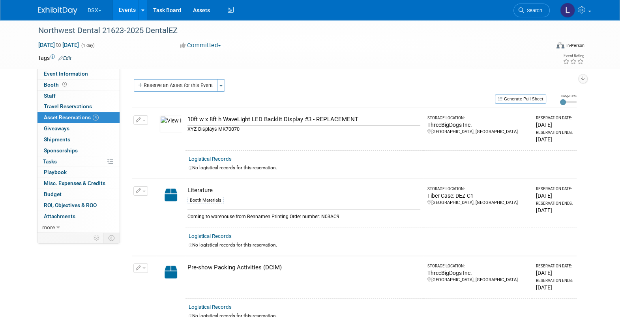
click at [529, 97] on button "Generate Pull Sheet" at bounding box center [520, 99] width 51 height 9
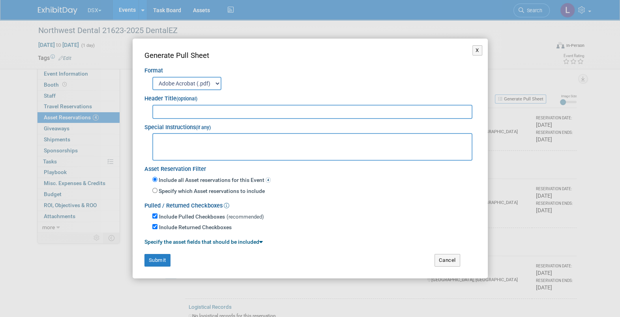
click at [178, 145] on textarea at bounding box center [312, 147] width 320 height 28
paste textarea "[PERSON_NAME] Medline [STREET_ADDRESS] Label as DSX NWDE SHOW Attention [PERSON…"
type textarea "Ship to arrive Septmeber 10: Sinclair Medline 3844 53 Ave NW, Edmonton, AB T6B …"
click at [167, 111] on input "text" at bounding box center [312, 112] width 320 height 14
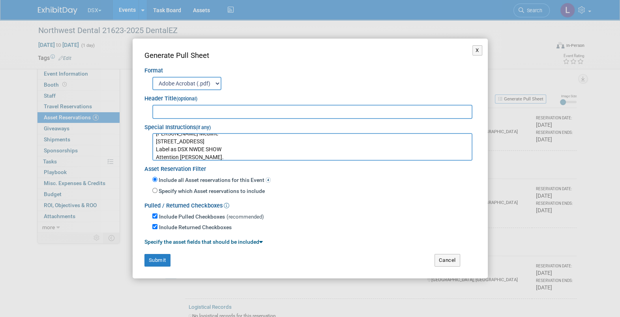
paste input "Northwest Dental 21623-2025 DentalEZ"
type input "Northwest Dental 21623-2025 DentalEZ"
click at [161, 258] on button "Submit" at bounding box center [157, 260] width 26 height 13
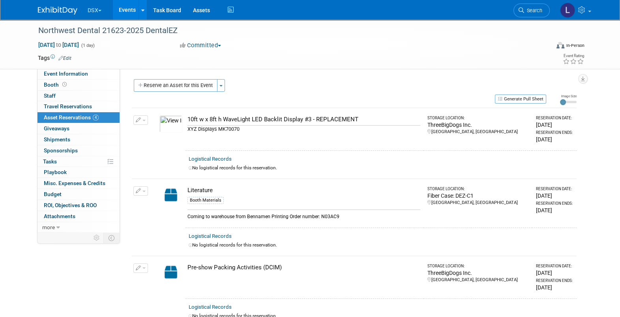
drag, startPoint x: 68, startPoint y: 290, endPoint x: 73, endPoint y: 290, distance: 4.7
click at [68, 290] on div "Event Information Event Info Booth Booth 0 Staff 0 Staff 0 Travel Reservations …" at bounding box center [310, 215] width 556 height 391
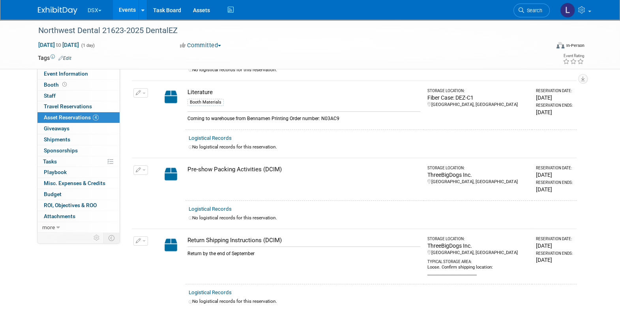
scroll to position [0, 0]
